Goal: Transaction & Acquisition: Purchase product/service

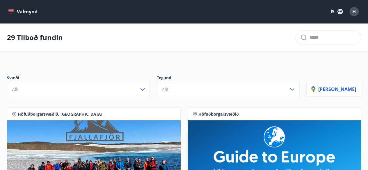
click at [11, 11] on icon "menu" at bounding box center [10, 10] width 5 height 1
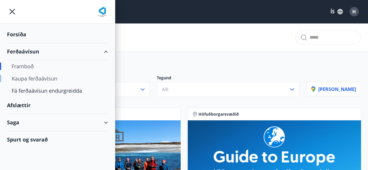
click at [45, 80] on div "Kaupa ferðaávísun" at bounding box center [58, 79] width 92 height 12
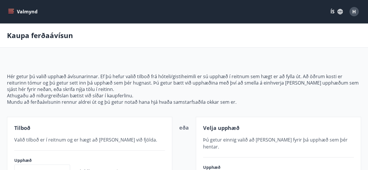
click at [9, 12] on icon "menu" at bounding box center [11, 12] width 6 height 6
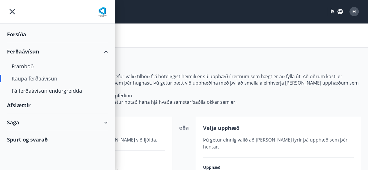
click at [17, 34] on div "Forsíða" at bounding box center [57, 34] width 101 height 17
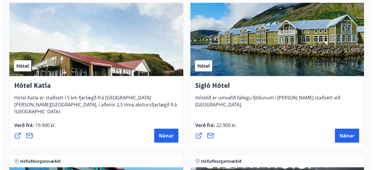
scroll to position [615, 0]
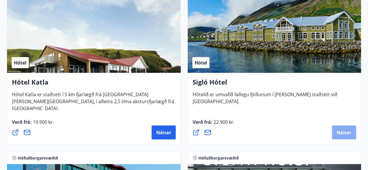
click at [343, 133] on span "Nánar" at bounding box center [344, 133] width 15 height 6
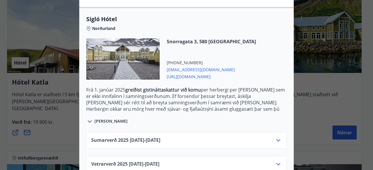
scroll to position [161, 0]
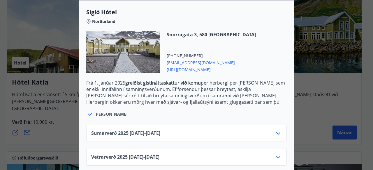
click at [276, 156] on icon at bounding box center [278, 157] width 4 height 2
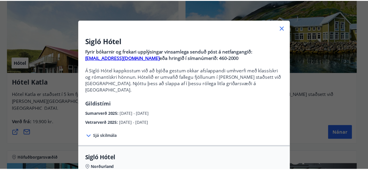
scroll to position [0, 0]
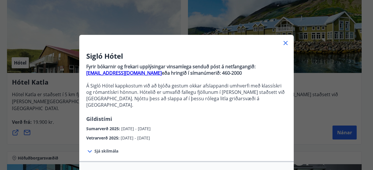
click at [284, 43] on icon at bounding box center [285, 43] width 4 height 4
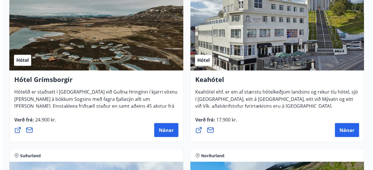
scroll to position [450, 0]
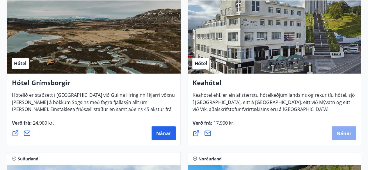
click at [342, 131] on span "Nánar" at bounding box center [344, 133] width 15 height 6
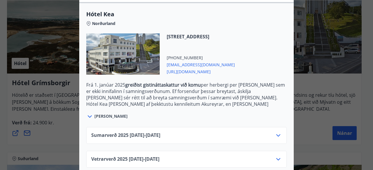
scroll to position [161, 0]
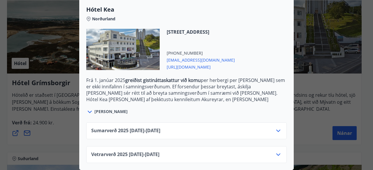
click at [275, 128] on icon at bounding box center [278, 131] width 7 height 7
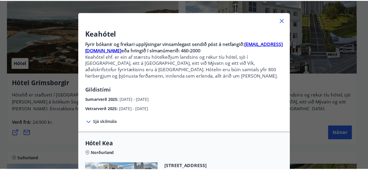
scroll to position [0, 0]
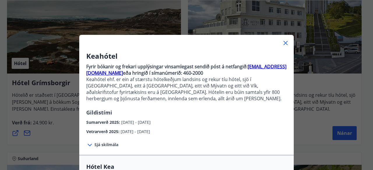
click at [283, 41] on icon at bounding box center [285, 43] width 4 height 4
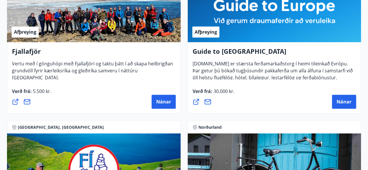
scroll to position [3, 0]
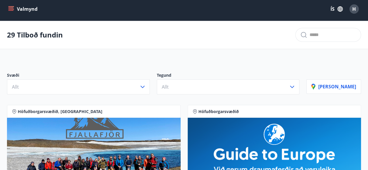
click at [11, 8] on icon "menu" at bounding box center [10, 8] width 5 height 1
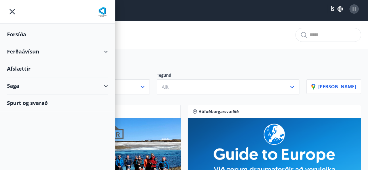
click at [105, 86] on div "Saga" at bounding box center [57, 85] width 101 height 17
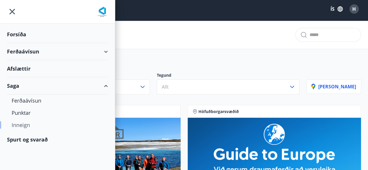
click at [24, 127] on div "Inneign" at bounding box center [58, 125] width 92 height 12
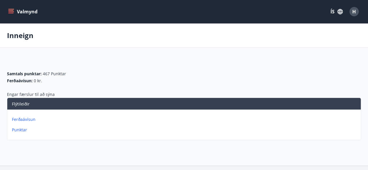
click at [28, 119] on p "Ferðaávísun" at bounding box center [185, 120] width 347 height 6
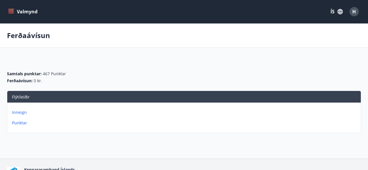
click at [10, 10] on icon "menu" at bounding box center [11, 12] width 6 height 6
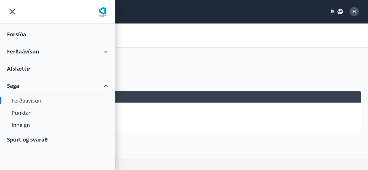
click at [106, 50] on div "Ferðaávísun" at bounding box center [57, 51] width 101 height 17
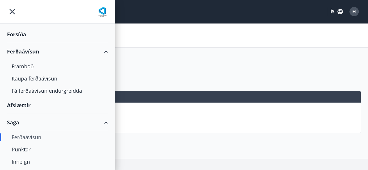
click at [106, 50] on div "Ferðaávísun" at bounding box center [57, 51] width 115 height 17
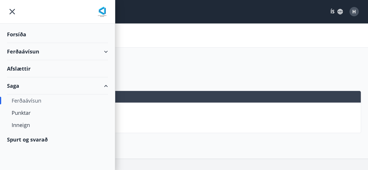
click at [106, 50] on div "Ferðaávísun" at bounding box center [57, 51] width 101 height 17
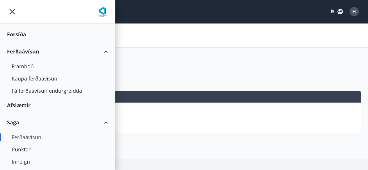
click at [23, 105] on div "Afslættir" at bounding box center [57, 105] width 101 height 17
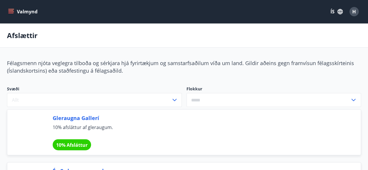
click at [351, 100] on icon at bounding box center [353, 100] width 7 height 7
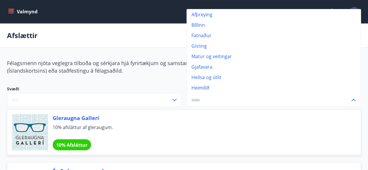
click at [204, 45] on li "Gisting" at bounding box center [274, 46] width 174 height 10
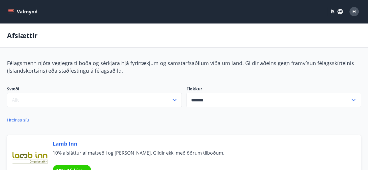
type input "*******"
click at [12, 9] on icon "menu" at bounding box center [11, 9] width 6 height 1
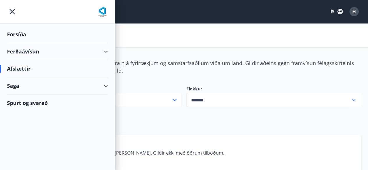
click at [107, 50] on div "Ferðaávísun" at bounding box center [57, 51] width 101 height 17
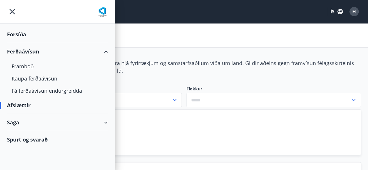
click at [18, 33] on div "Forsíða" at bounding box center [57, 34] width 101 height 17
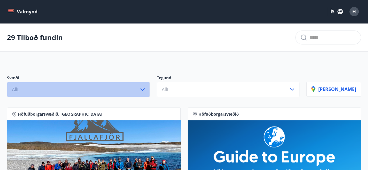
click at [146, 91] on icon "button" at bounding box center [142, 89] width 7 height 7
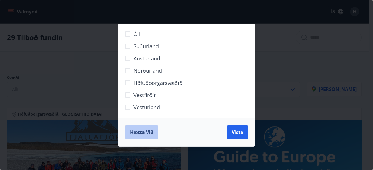
click at [133, 133] on span "Hætta við" at bounding box center [141, 132] width 23 height 6
